Goal: Task Accomplishment & Management: Manage account settings

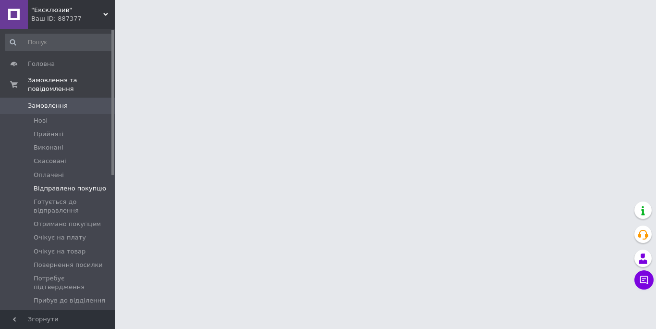
click at [60, 188] on span "Відправлено покупцю" at bounding box center [70, 188] width 73 height 9
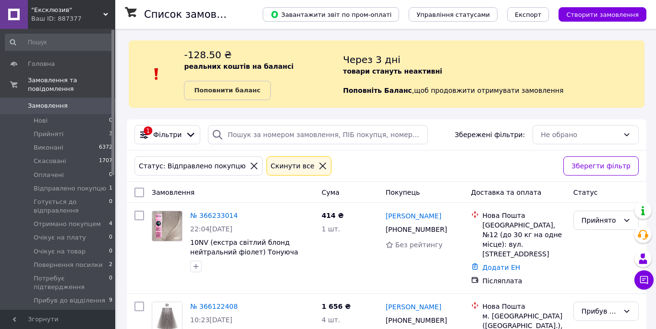
click at [60, 103] on span "Замовлення" at bounding box center [48, 105] width 40 height 9
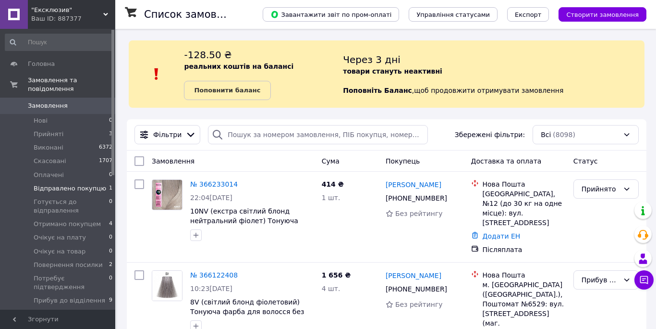
click at [52, 188] on span "Відправлено покупцю" at bounding box center [70, 188] width 73 height 9
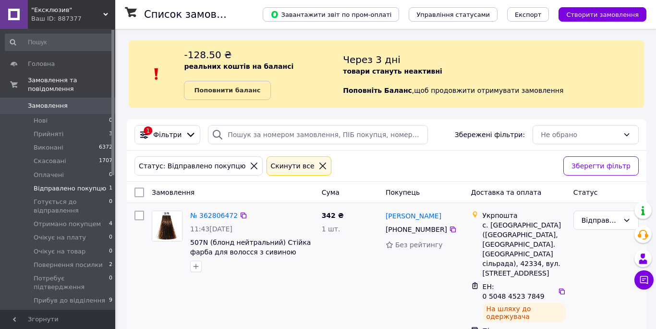
scroll to position [5, 0]
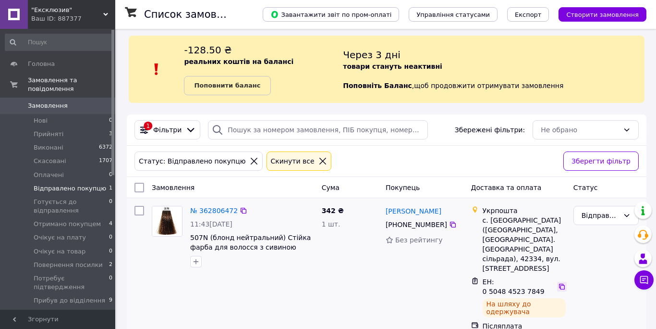
click at [560, 282] on icon at bounding box center [562, 286] width 8 height 8
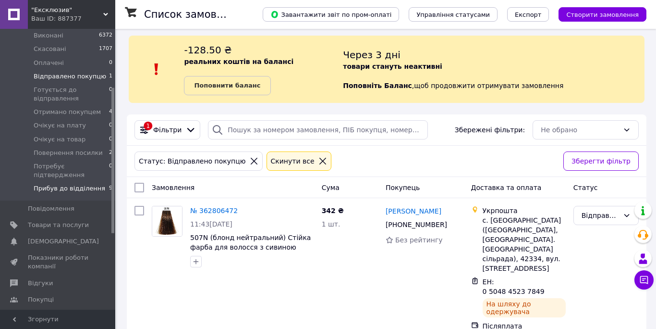
scroll to position [112, 0]
click at [61, 188] on span "Прибув до відділення" at bounding box center [70, 187] width 72 height 9
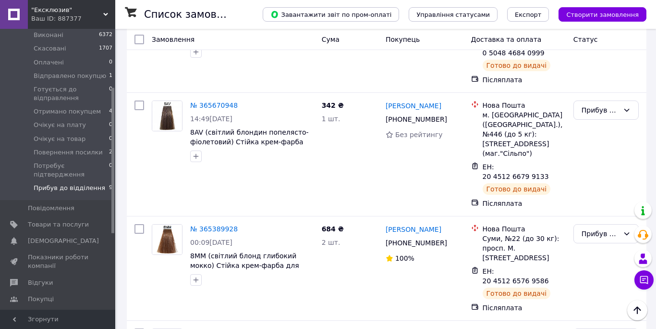
scroll to position [841, 0]
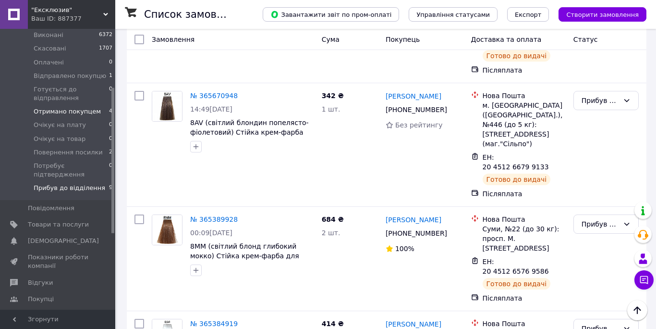
click at [56, 112] on span "Отримано покупцем" at bounding box center [67, 111] width 67 height 9
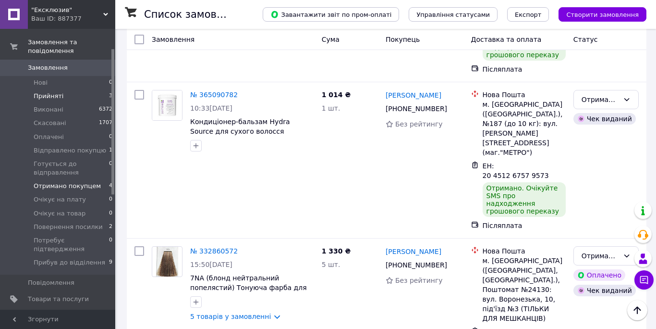
scroll to position [37, 0]
click at [50, 96] on span "Прийняті" at bounding box center [49, 96] width 30 height 9
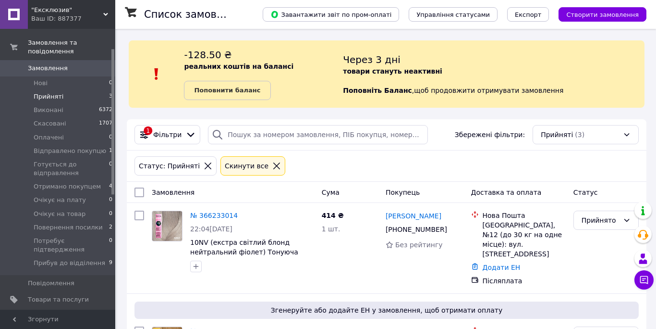
click at [272, 166] on icon at bounding box center [276, 165] width 9 height 9
